Goal: Check status: Check status

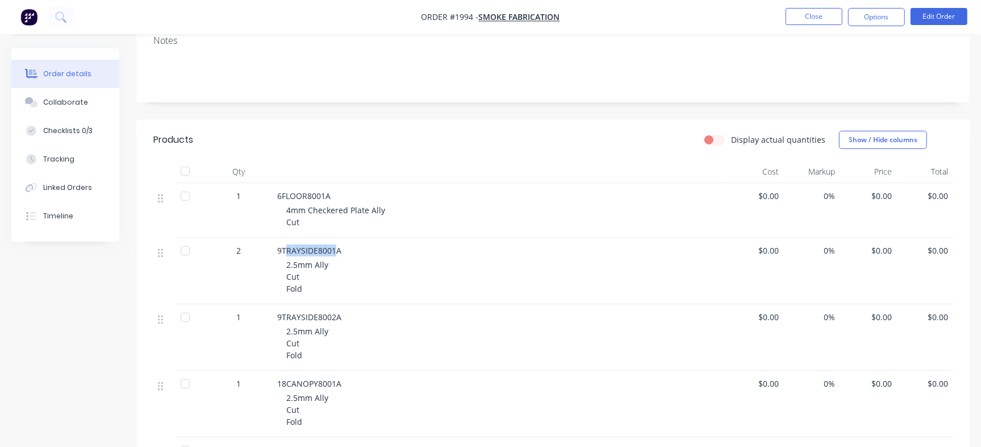
scroll to position [188, 0]
click at [819, 16] on button "Close" at bounding box center [814, 16] width 57 height 17
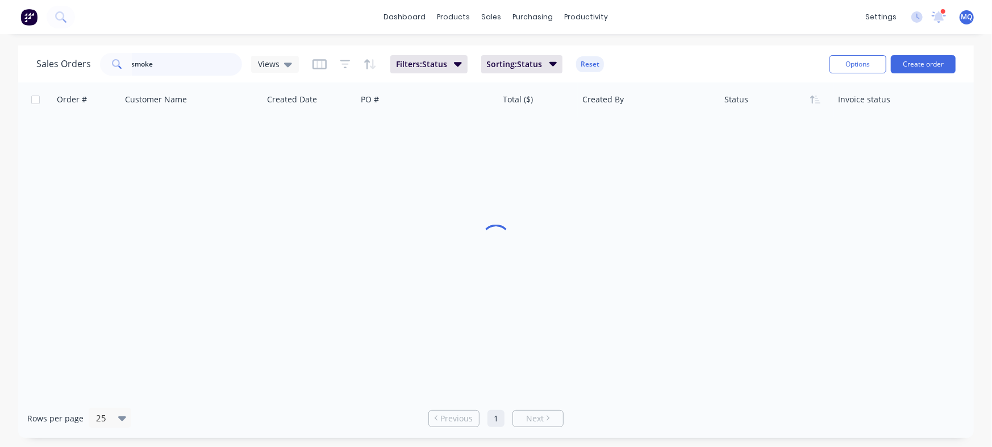
click at [185, 66] on input "smoke" at bounding box center [187, 64] width 111 height 23
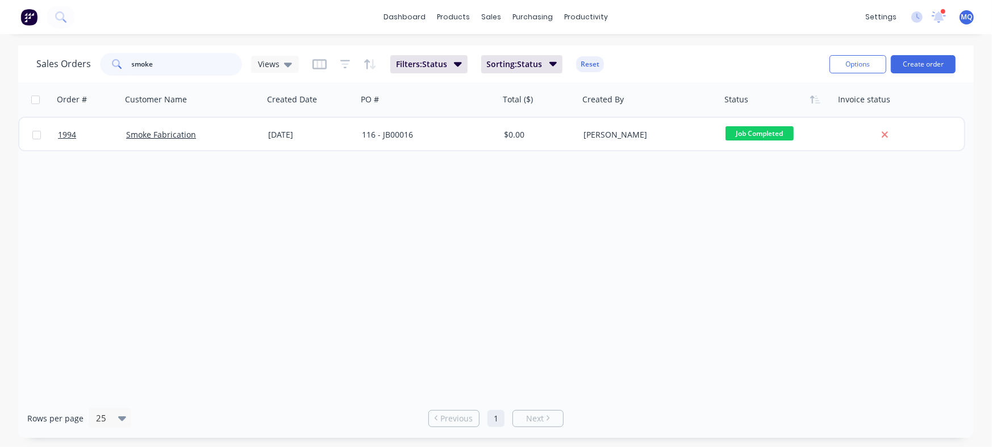
click at [185, 66] on input "smoke" at bounding box center [187, 64] width 111 height 23
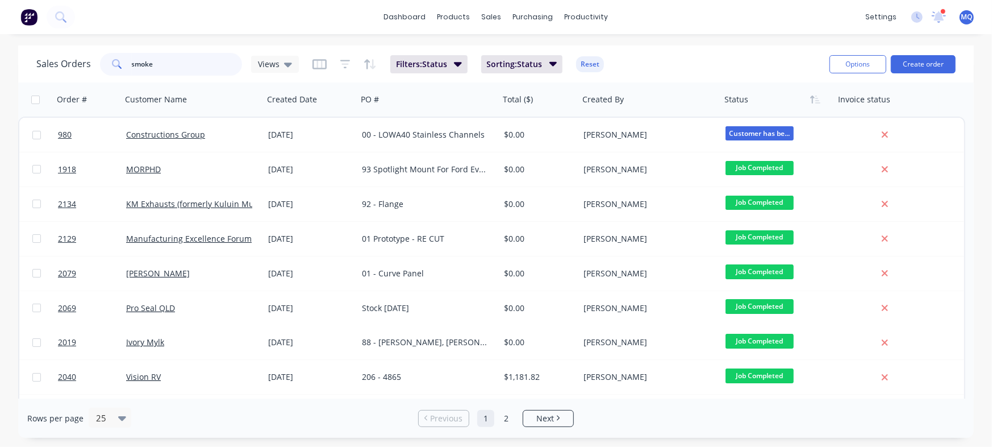
type input "smoke"
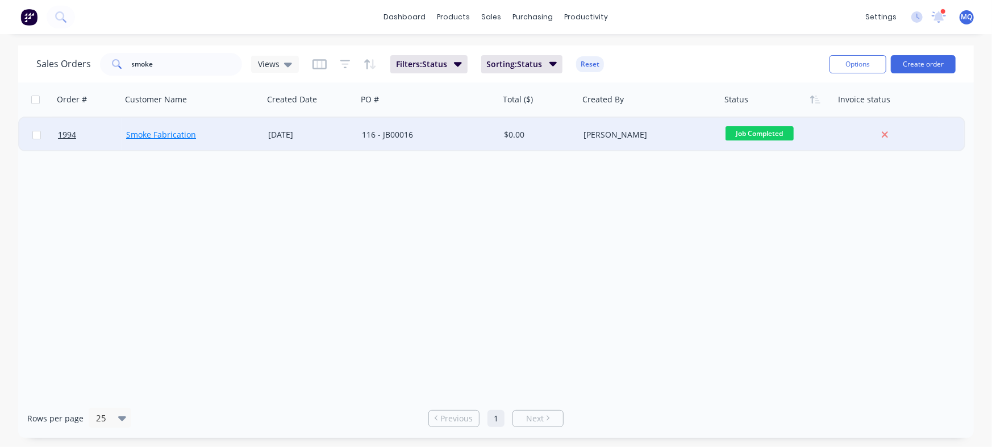
click at [177, 131] on link "Smoke Fabrication" at bounding box center [161, 134] width 70 height 11
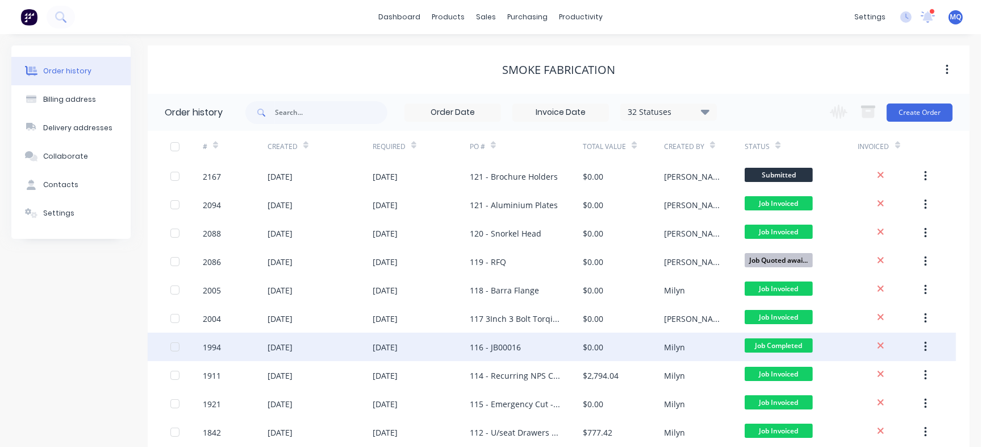
click at [555, 338] on div "116 - JB00016" at bounding box center [526, 346] width 113 height 28
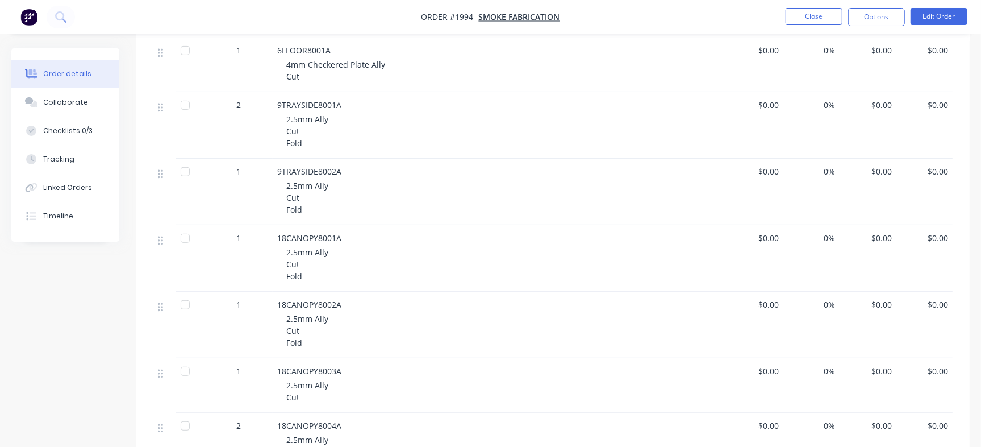
scroll to position [170, 0]
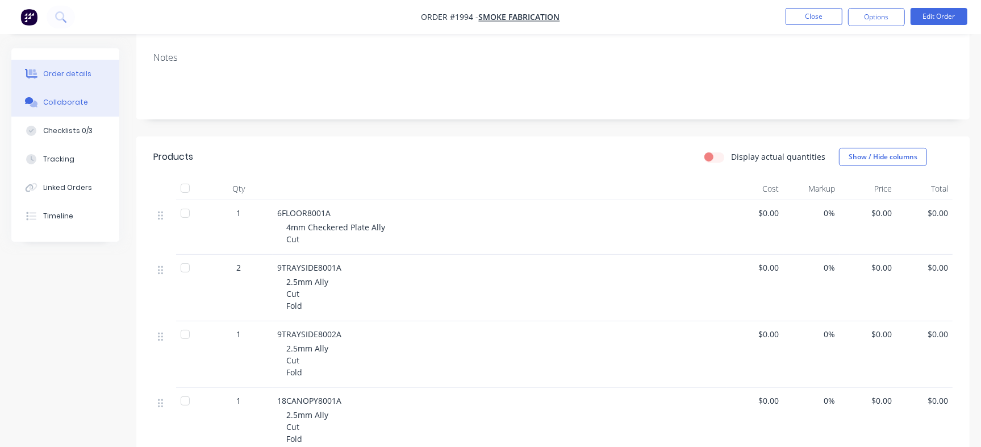
click at [77, 99] on div "Collaborate" at bounding box center [65, 102] width 45 height 10
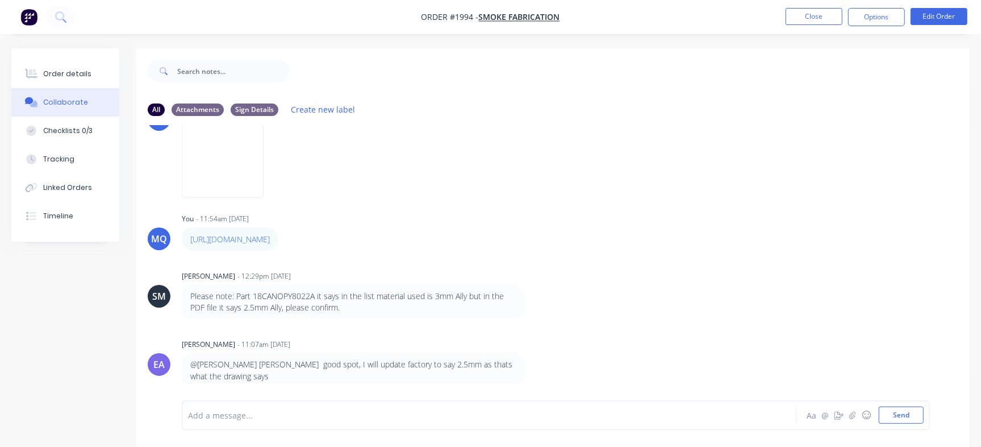
scroll to position [282, 0]
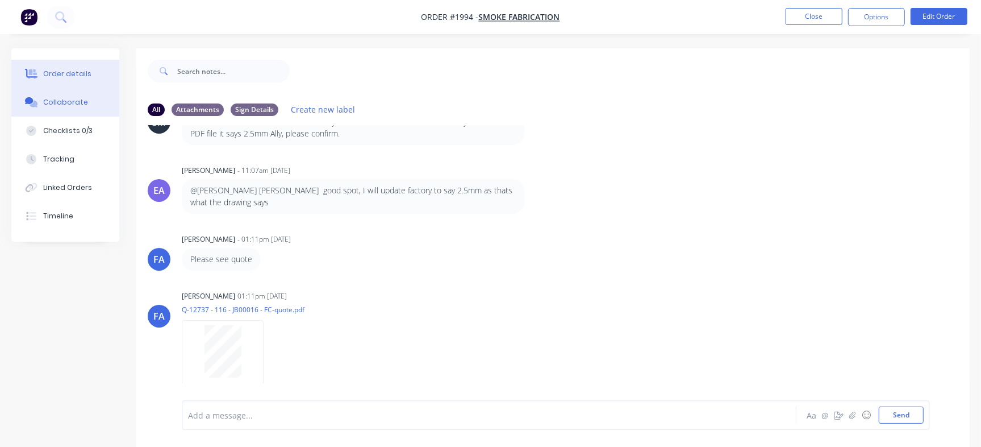
click at [88, 77] on button "Order details" at bounding box center [65, 74] width 108 height 28
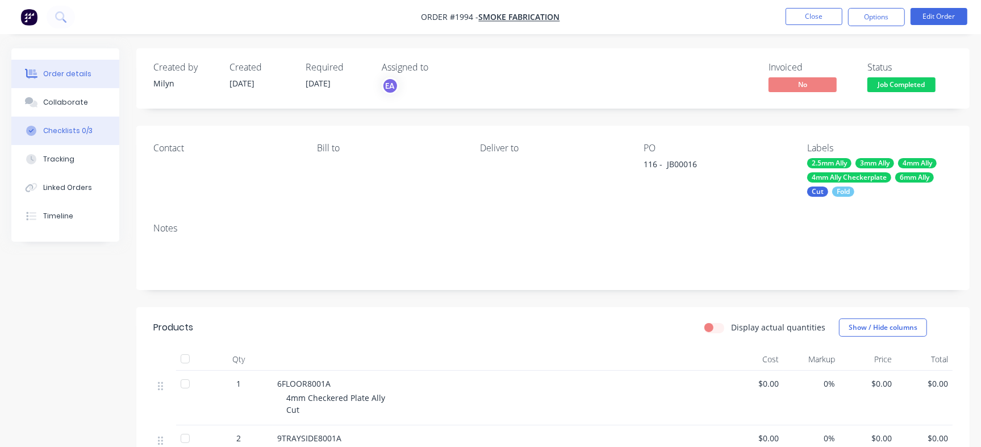
click at [97, 123] on button "Checklists 0/3" at bounding box center [65, 130] width 108 height 28
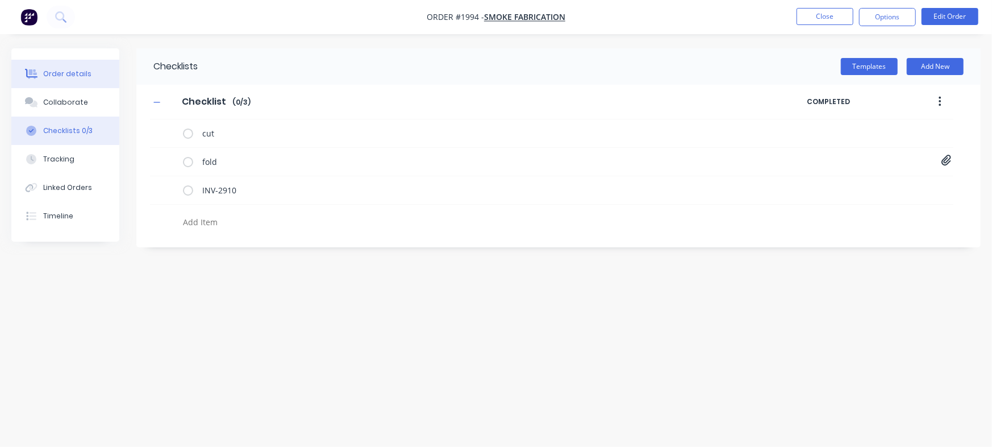
click at [66, 81] on button "Order details" at bounding box center [65, 74] width 108 height 28
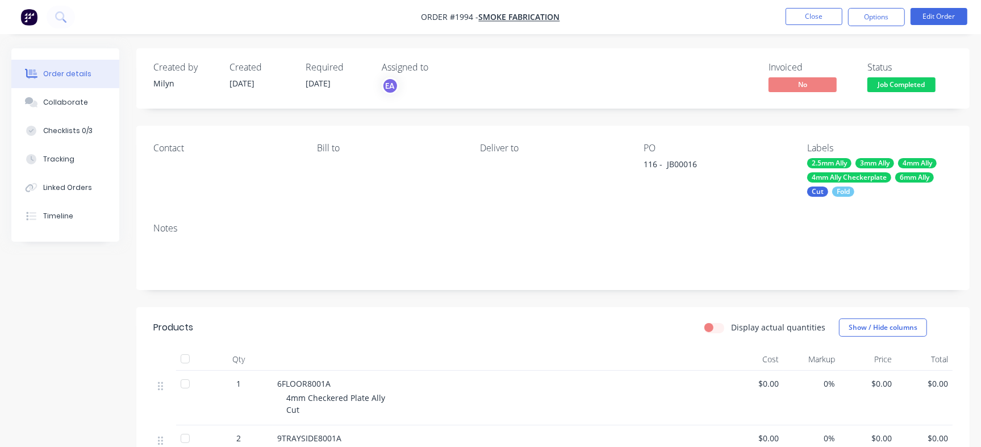
click at [908, 90] on span "Job Completed" at bounding box center [902, 84] width 68 height 14
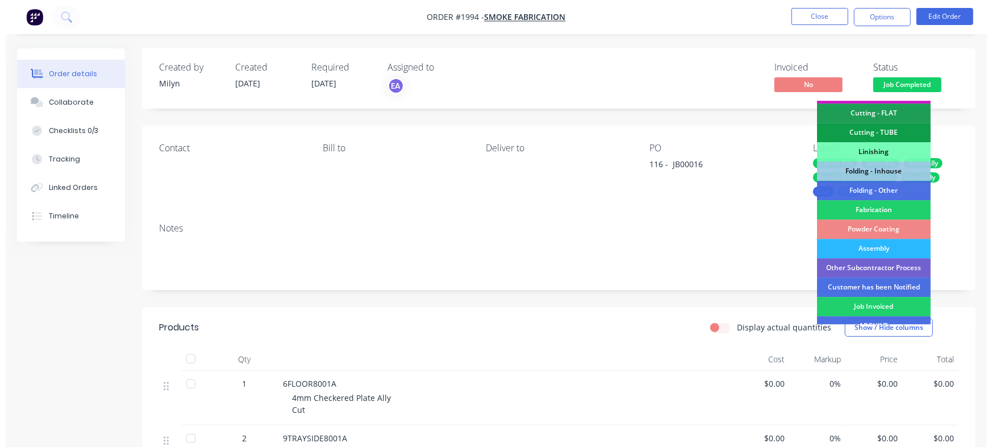
scroll to position [270, 0]
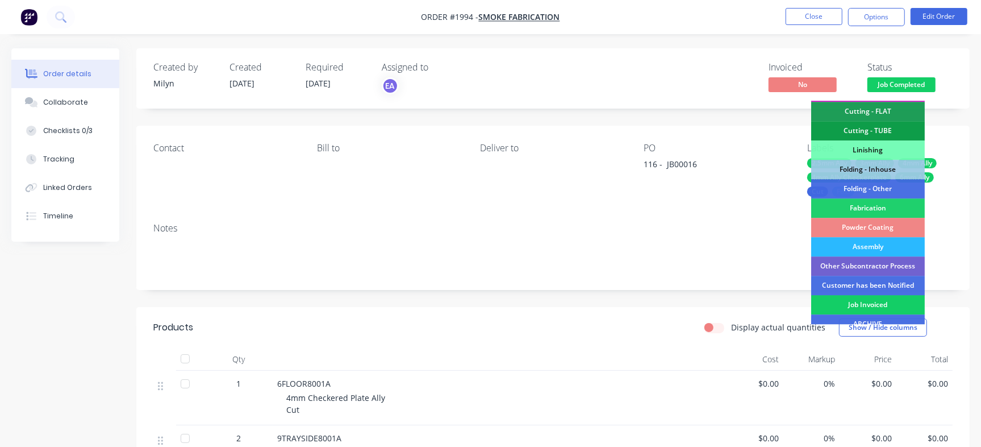
click at [900, 295] on div "Job Invoiced" at bounding box center [868, 304] width 114 height 19
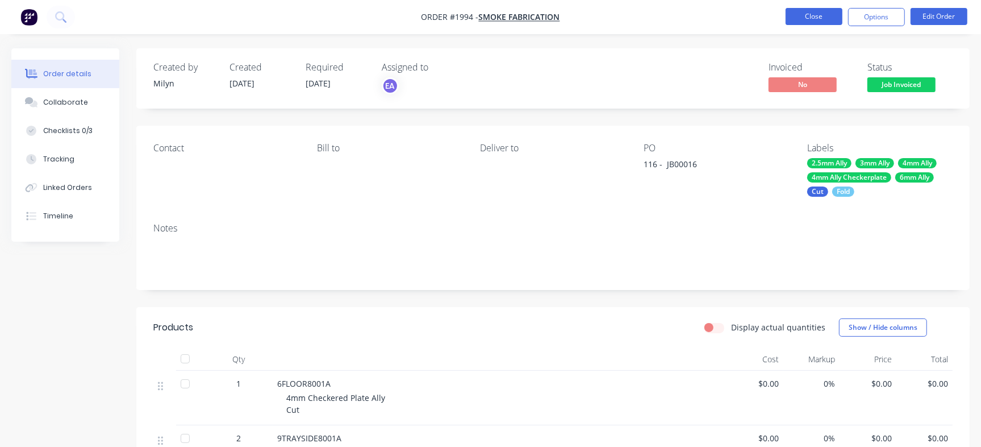
click at [813, 22] on button "Close" at bounding box center [814, 16] width 57 height 17
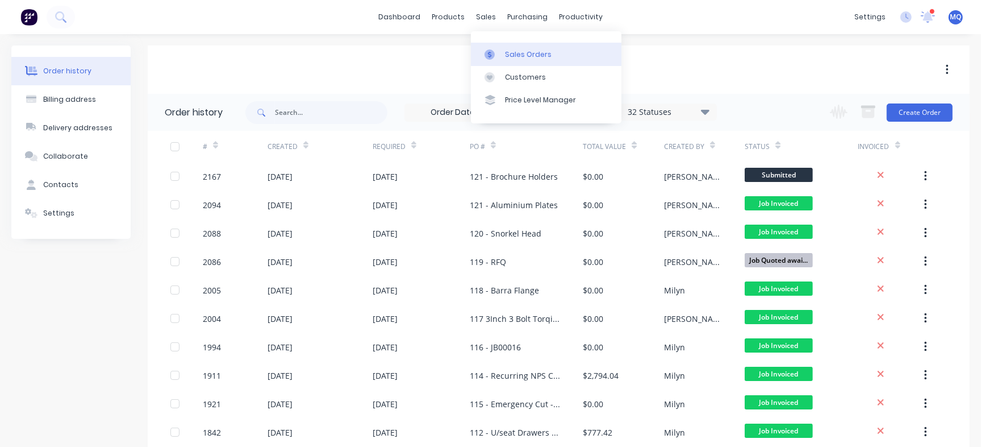
click at [489, 43] on link "Sales Orders" at bounding box center [546, 54] width 151 height 23
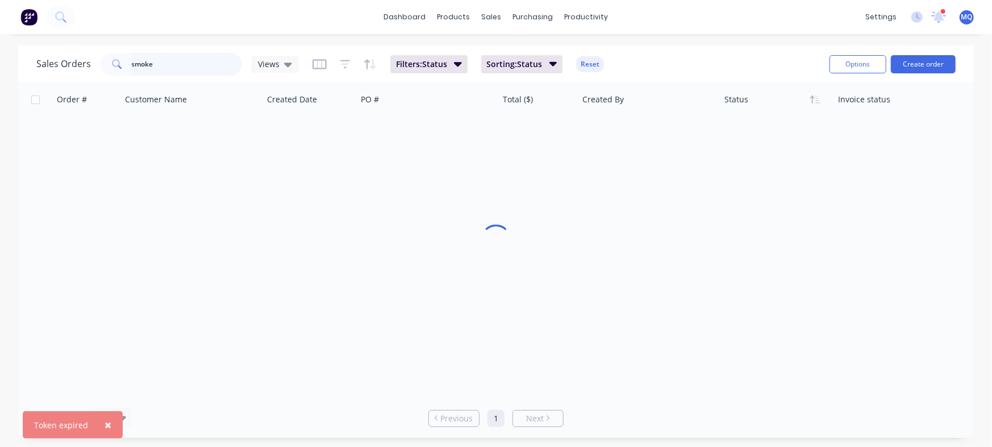
click at [185, 66] on input "smoke" at bounding box center [187, 64] width 111 height 23
click at [272, 67] on span "Views" at bounding box center [269, 64] width 22 height 12
click at [543, 201] on div at bounding box center [496, 240] width 956 height 316
click at [280, 59] on div "Views" at bounding box center [275, 64] width 34 height 10
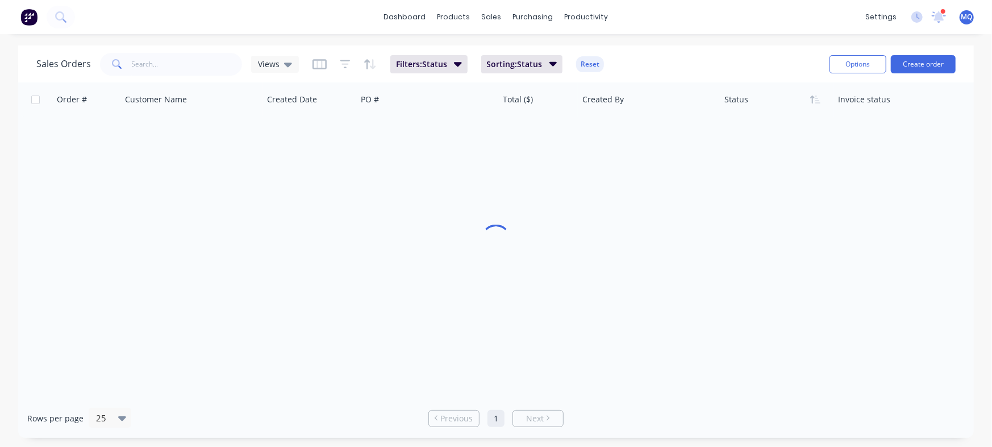
click at [130, 127] on div at bounding box center [496, 240] width 956 height 316
click at [169, 59] on input "text" at bounding box center [187, 64] width 111 height 23
type input "[PERSON_NAME]"
click at [921, 238] on div at bounding box center [496, 240] width 956 height 316
